Goal: Information Seeking & Learning: Find specific page/section

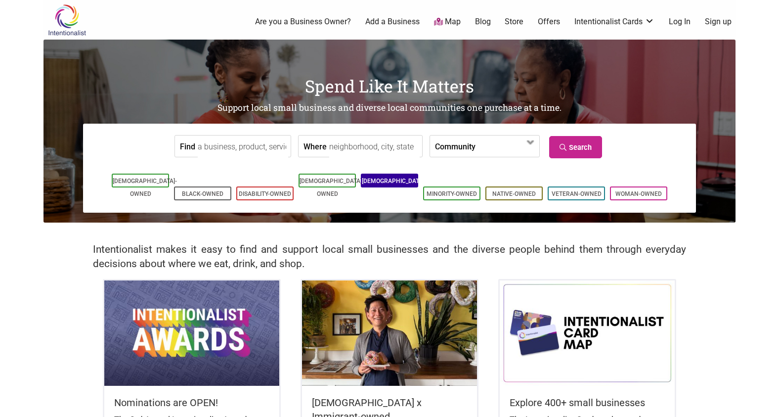
click at [394, 181] on link "LGBTQ-Owned" at bounding box center [394, 187] width 64 height 20
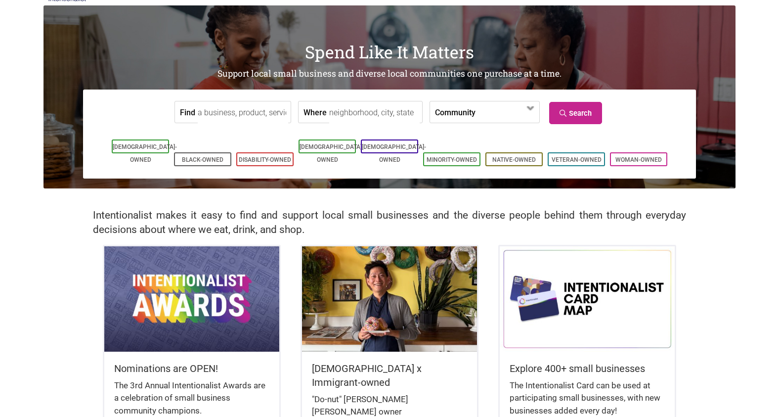
scroll to position [49, 0]
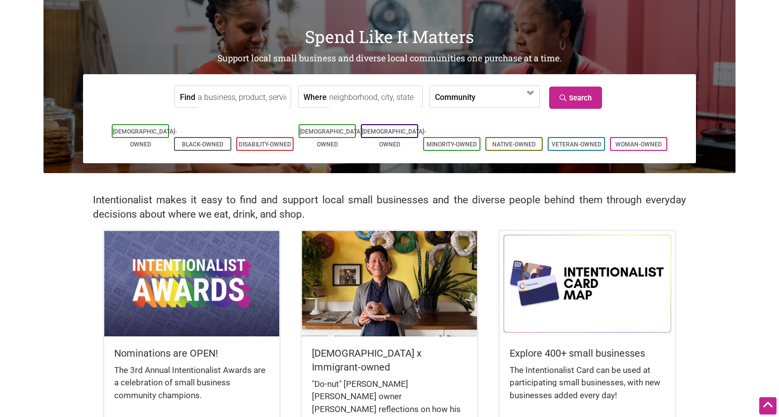
click at [234, 91] on input "Find" at bounding box center [243, 97] width 90 height 22
type input "cofee"
type input "Seattle, WA, USA"
click at [457, 97] on label "Community" at bounding box center [455, 96] width 41 height 21
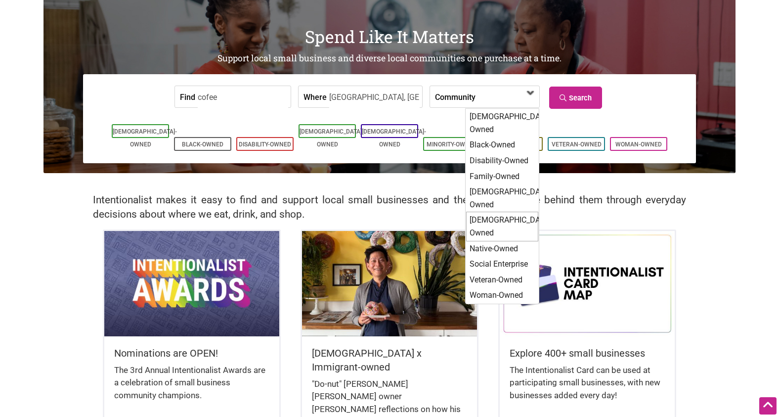
click at [494, 212] on div "[DEMOGRAPHIC_DATA]-Owned" at bounding box center [502, 226] width 72 height 29
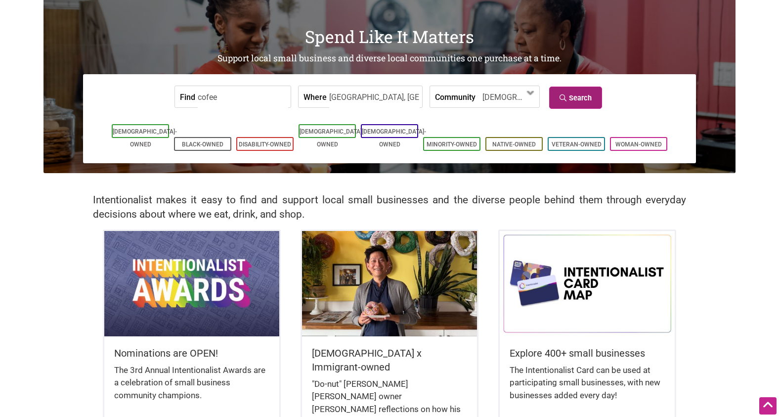
click at [585, 95] on link "Search" at bounding box center [575, 97] width 53 height 22
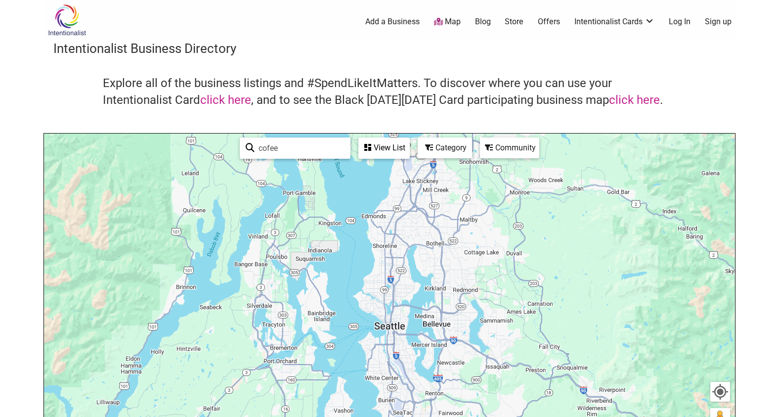
click at [15, 223] on body "× Menu 0 Add a Business Map Blog Store Offers Intentionalist Cards Buy Black Ca…" at bounding box center [389, 208] width 779 height 417
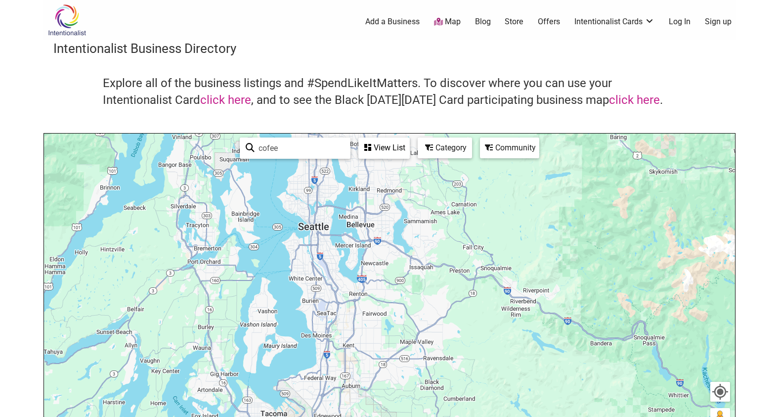
drag, startPoint x: 411, startPoint y: 361, endPoint x: 313, endPoint y: 237, distance: 158.3
click at [316, 241] on div "To navigate, press the arrow keys." at bounding box center [389, 325] width 691 height 384
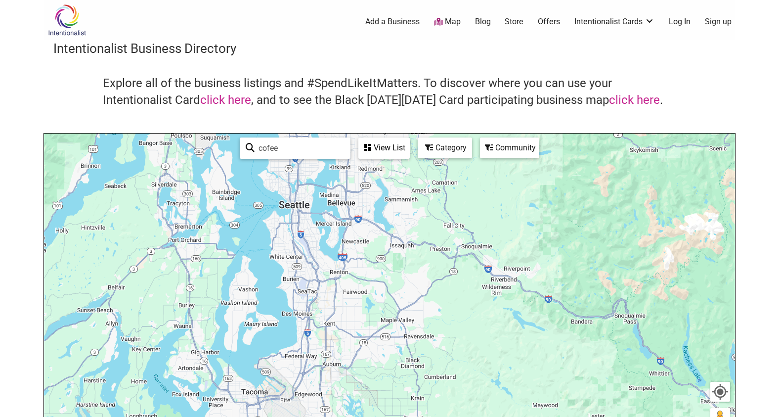
click at [269, 147] on input "cofee" at bounding box center [300, 147] width 90 height 19
type input "coffee"
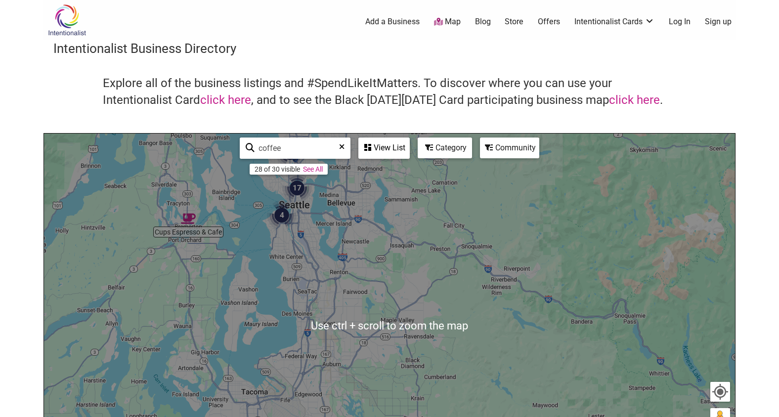
click at [314, 257] on div "To navigate, press the arrow keys." at bounding box center [389, 325] width 691 height 384
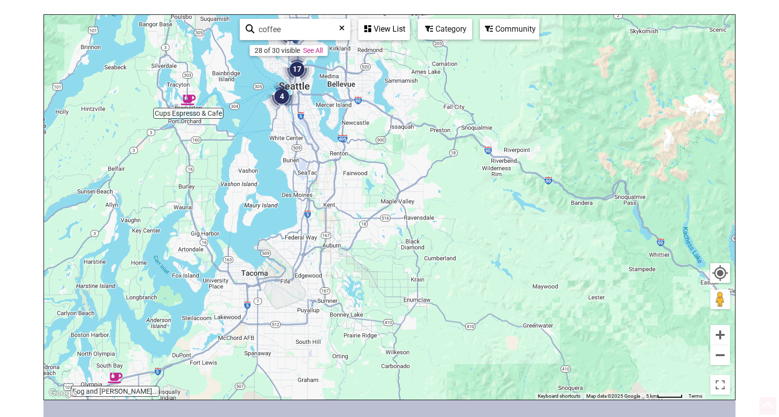
scroll to position [148, 0]
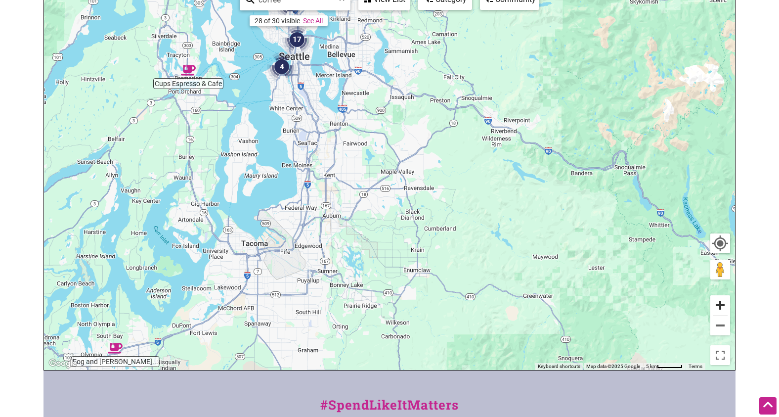
click at [720, 306] on button "Zoom in" at bounding box center [720, 305] width 20 height 20
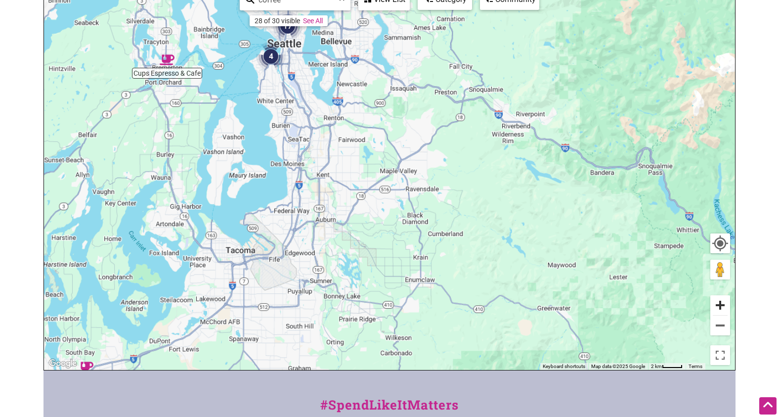
click at [720, 306] on button "Zoom in" at bounding box center [720, 305] width 20 height 20
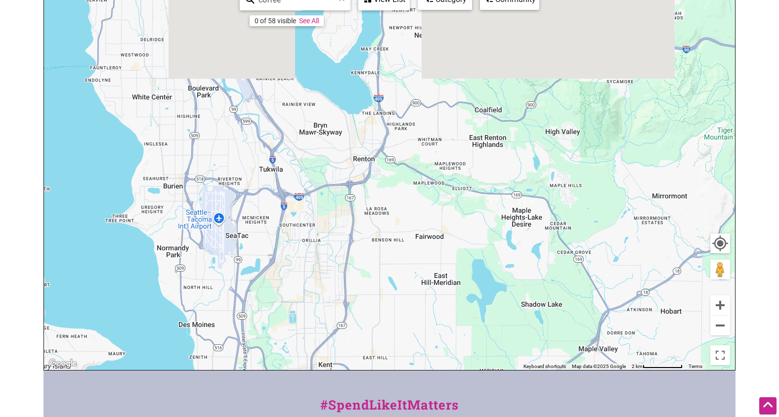
drag, startPoint x: 392, startPoint y: 145, endPoint x: 590, endPoint y: 364, distance: 294.9
click at [590, 364] on div "To navigate, press the arrow keys. Use ctrl + scroll to zoom the map coffee 0 o…" at bounding box center [389, 177] width 691 height 384
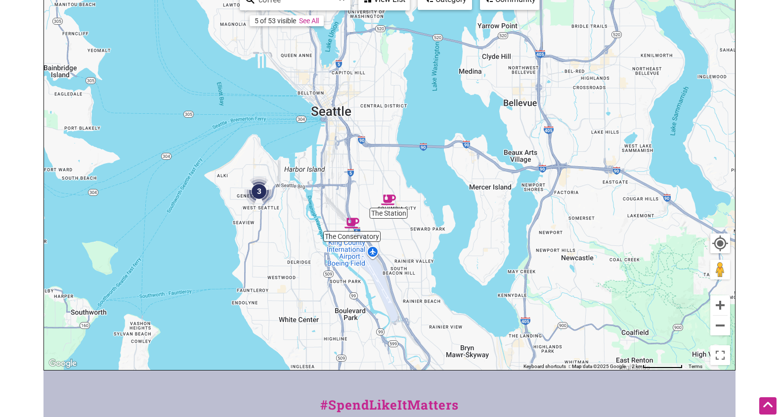
drag, startPoint x: 377, startPoint y: 162, endPoint x: 493, endPoint y: 349, distance: 220.4
click at [493, 349] on div "To navigate, press the arrow keys." at bounding box center [389, 177] width 691 height 384
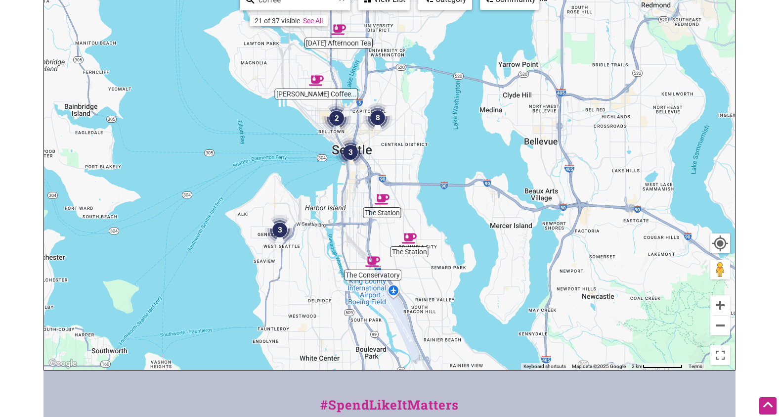
drag, startPoint x: 448, startPoint y: 230, endPoint x: 469, endPoint y: 263, distance: 38.8
click at [469, 263] on div "To navigate, press the arrow keys." at bounding box center [389, 177] width 691 height 384
click at [20, 268] on html "× Menu 0 Add a Business Map Blog Store Offers Intentionalist Cards Buy Black Ca…" at bounding box center [389, 60] width 779 height 417
click at [384, 200] on img "The Station" at bounding box center [382, 199] width 15 height 15
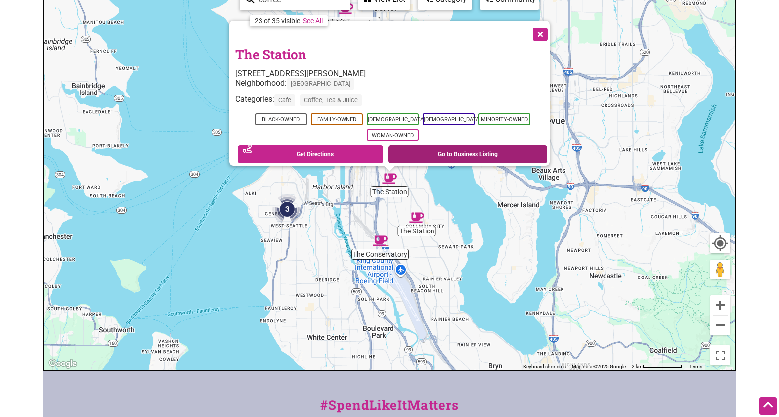
click at [477, 150] on link "Go to Business Listing" at bounding box center [467, 154] width 159 height 18
click at [543, 30] on button "Close" at bounding box center [539, 33] width 25 height 25
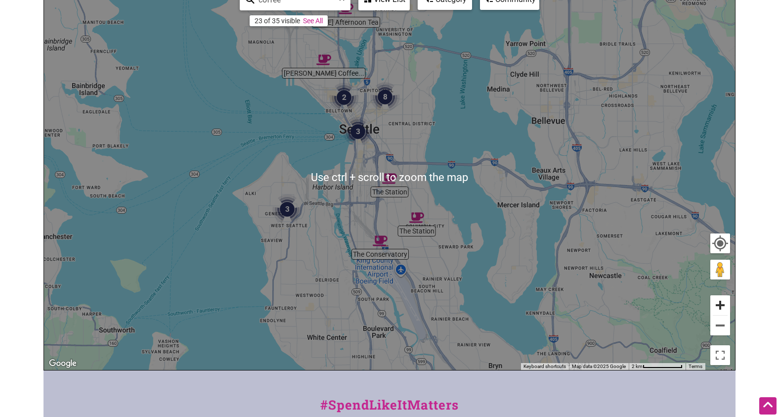
click at [724, 301] on button "Zoom in" at bounding box center [720, 305] width 20 height 20
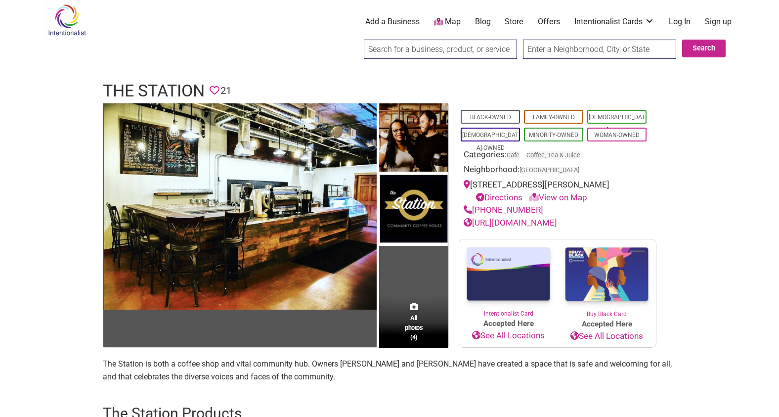
drag, startPoint x: 470, startPoint y: 83, endPoint x: 465, endPoint y: 81, distance: 5.8
